Goal: Information Seeking & Learning: Stay updated

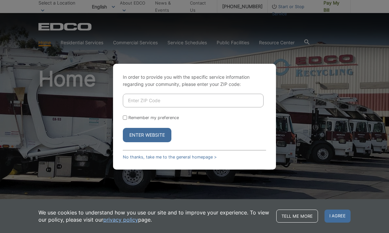
click at [134, 108] on input "Enter ZIP Code" at bounding box center [193, 101] width 141 height 14
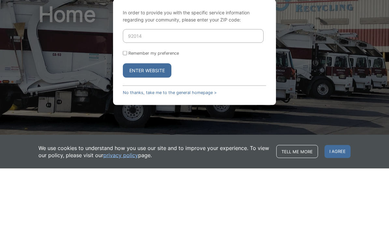
type input "92014"
click at [126, 116] on input "Remember my preference" at bounding box center [125, 118] width 4 height 4
checkbox input "true"
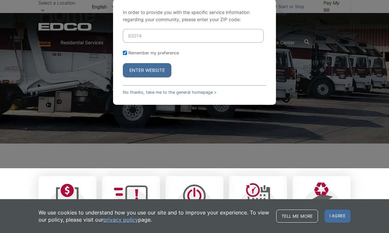
click at [153, 78] on button "Enter Website" at bounding box center [147, 70] width 49 height 14
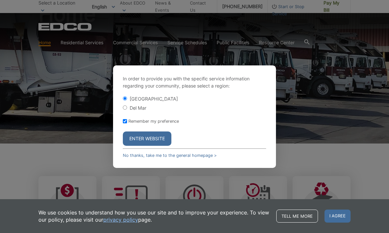
click at [148, 146] on button "Enter Website" at bounding box center [147, 139] width 49 height 14
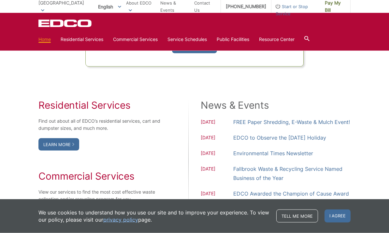
scroll to position [492, 0]
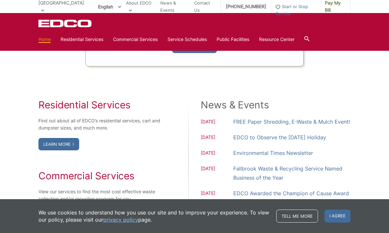
click at [251, 142] on link "EDCO to Observe the Labor Day Holiday" at bounding box center [279, 137] width 93 height 9
